Goal: Find contact information: Find contact information

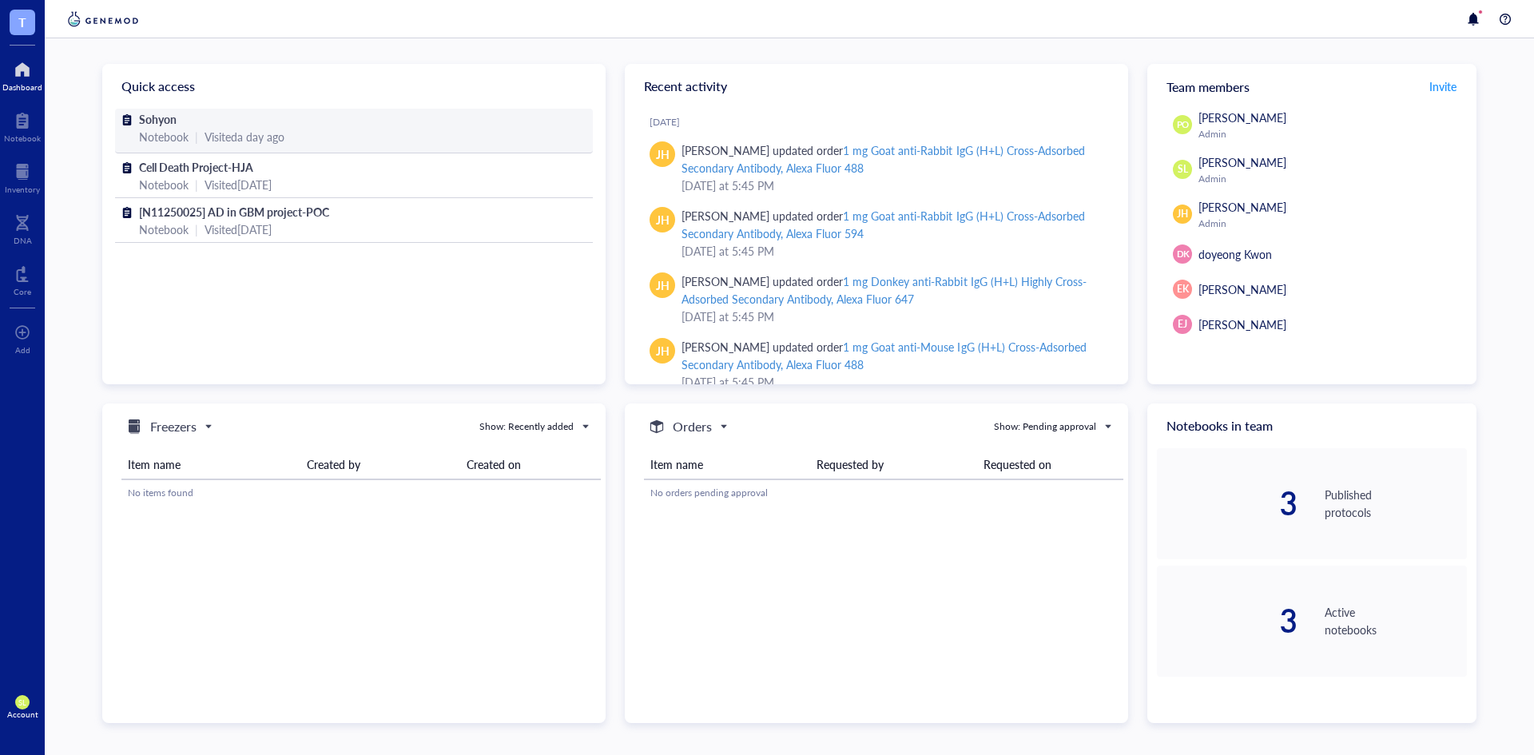
click at [272, 130] on div "Visited a day ago" at bounding box center [244, 137] width 80 height 18
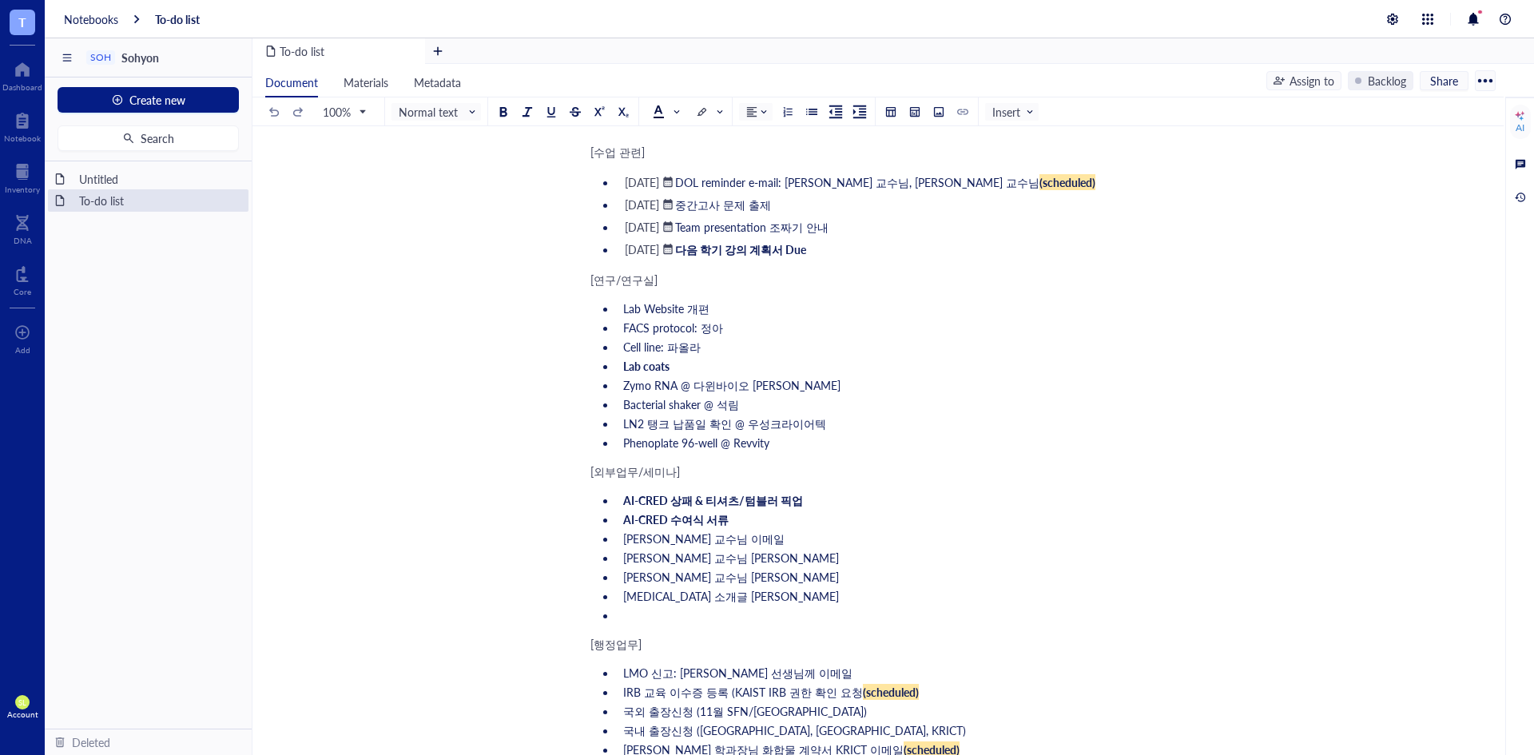
scroll to position [80, 0]
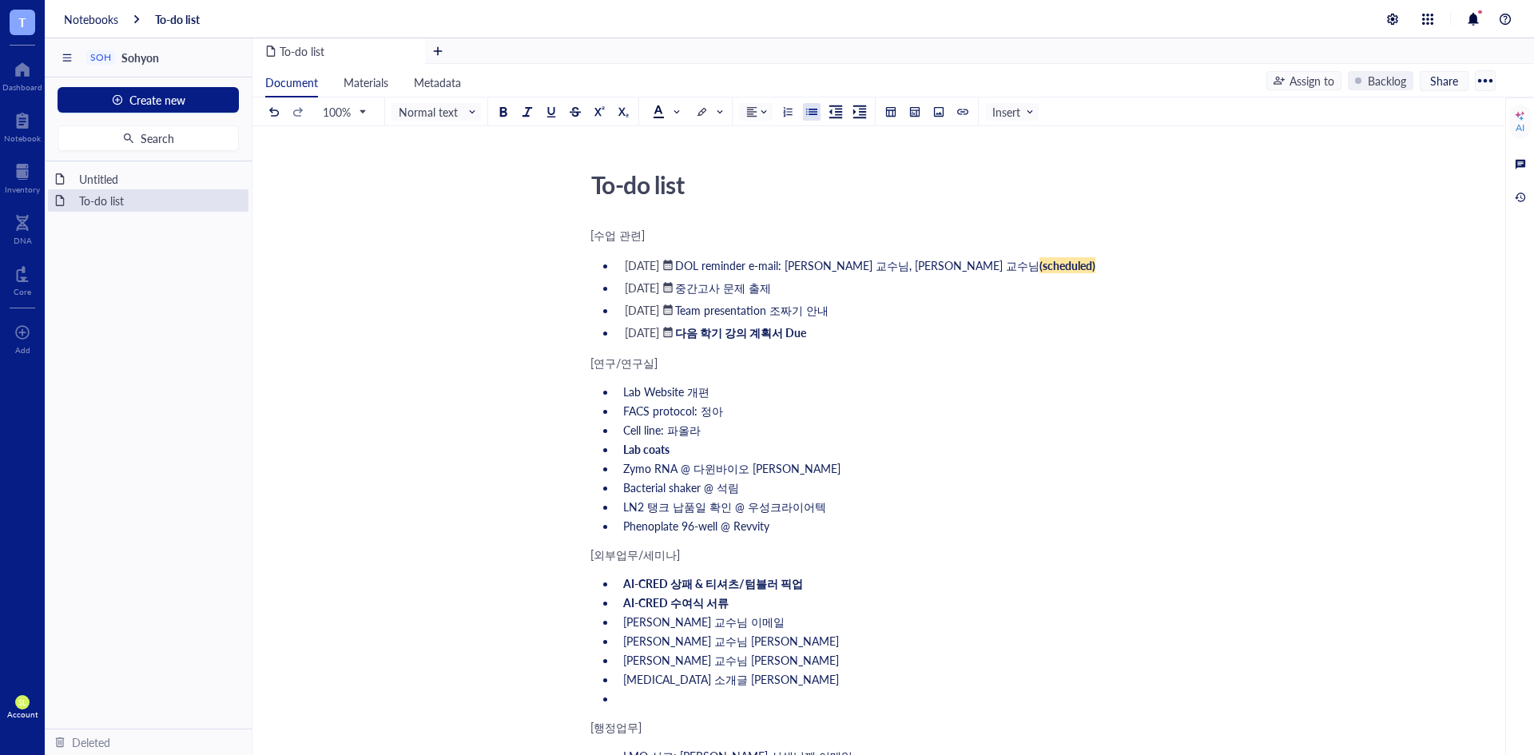
click at [893, 421] on ul "Lab Website 개편 FACS protocol: 정아 Cell line: 파올라 Lab coats Zymo RNA @ 다윈바이오 이진욱 …" at bounding box center [874, 458] width 569 height 157
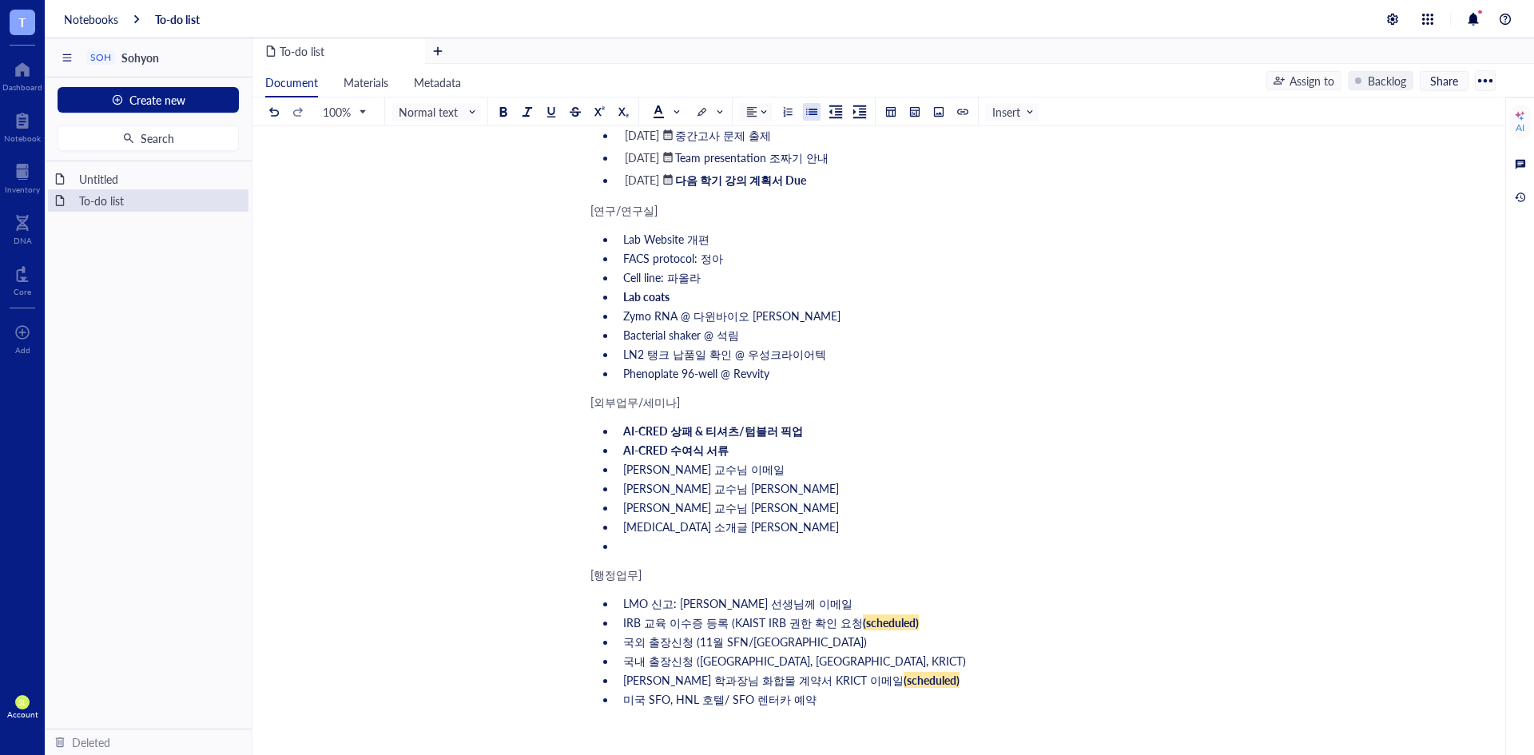
scroll to position [160, 0]
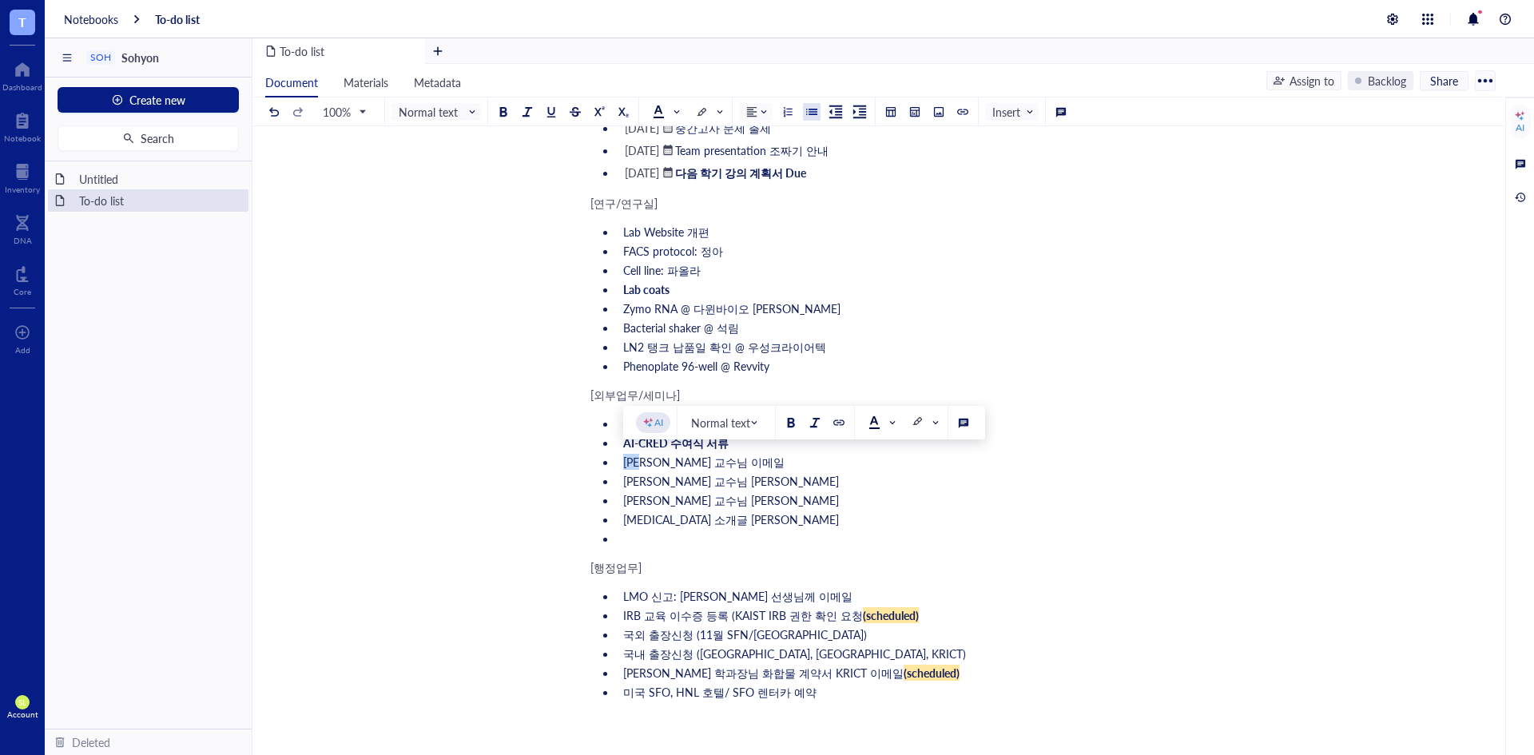
drag, startPoint x: 623, startPoint y: 466, endPoint x: 650, endPoint y: 460, distance: 27.9
click at [650, 460] on span "[PERSON_NAME] 교수님 이메일" at bounding box center [703, 462] width 161 height 16
click at [716, 492] on span "[PERSON_NAME] 교수님 [PERSON_NAME]" at bounding box center [731, 500] width 216 height 16
